Goal: Information Seeking & Learning: Learn about a topic

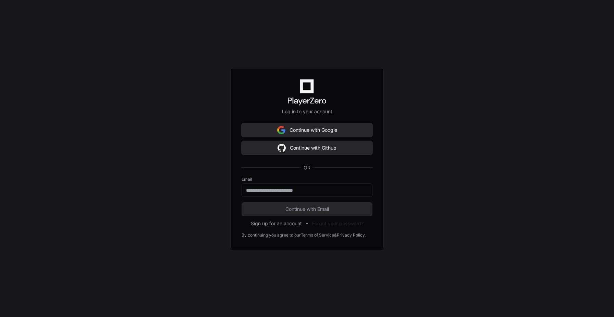
click at [269, 197] on form "Email Continue with Email" at bounding box center [307, 196] width 131 height 39
click at [271, 190] on input "email" at bounding box center [307, 190] width 122 height 7
type input "**********"
click at [303, 208] on span "Continue with Email" at bounding box center [307, 209] width 131 height 7
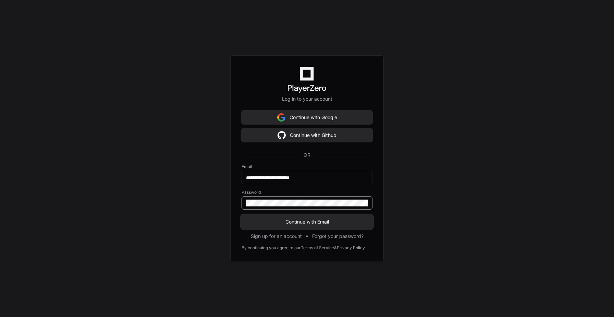
click at [305, 219] on span "Continue with Email" at bounding box center [307, 222] width 131 height 7
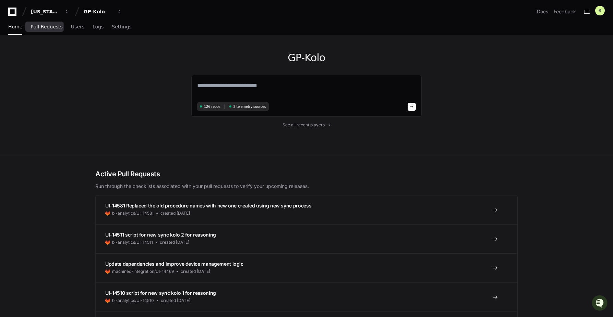
click at [48, 27] on span "Pull Requests" at bounding box center [46, 27] width 32 height 4
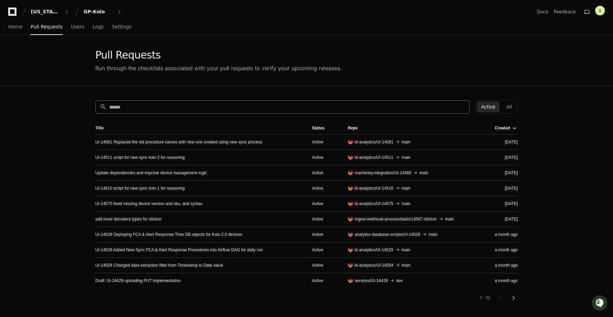
click at [139, 107] on input at bounding box center [287, 107] width 356 height 7
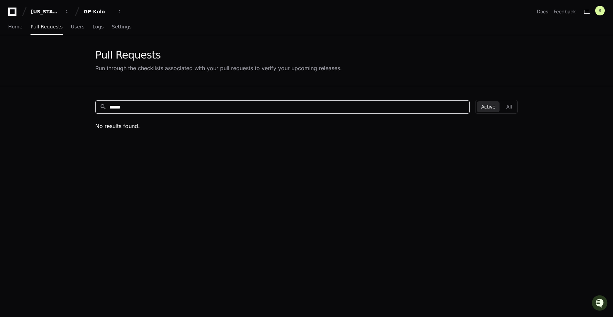
type input "*******"
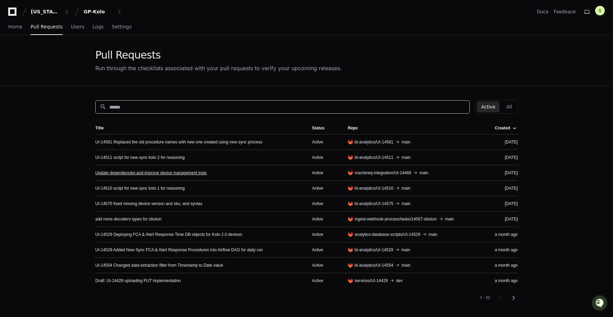
click at [166, 171] on link "Update dependencies and improve device management logic" at bounding box center [151, 172] width 112 height 5
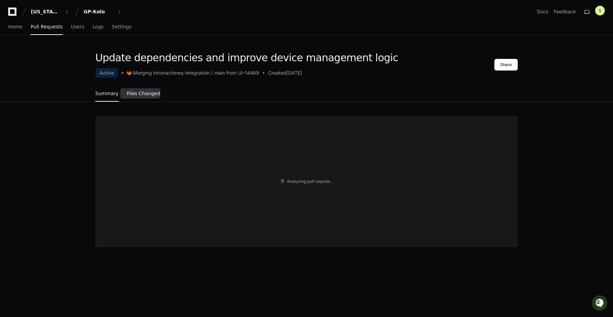
click at [147, 95] on span "Files Changed" at bounding box center [144, 93] width 34 height 4
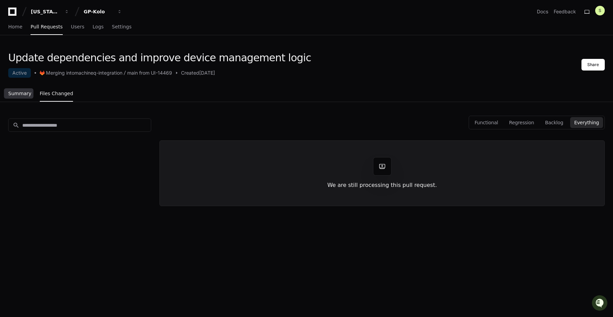
click at [21, 93] on span "Summary" at bounding box center [19, 93] width 23 height 4
